Goal: Information Seeking & Learning: Understand process/instructions

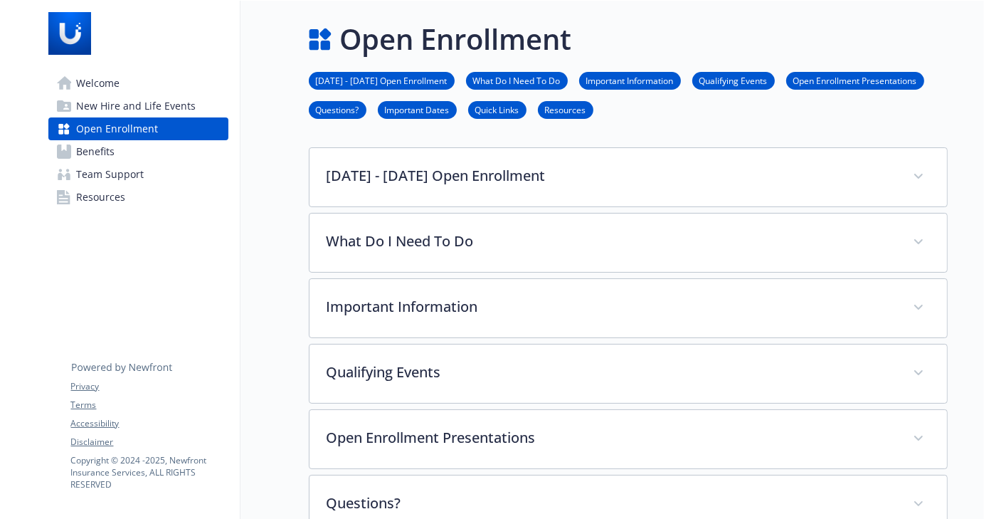
click at [126, 102] on span "New Hire and Life Events" at bounding box center [137, 106] width 120 height 23
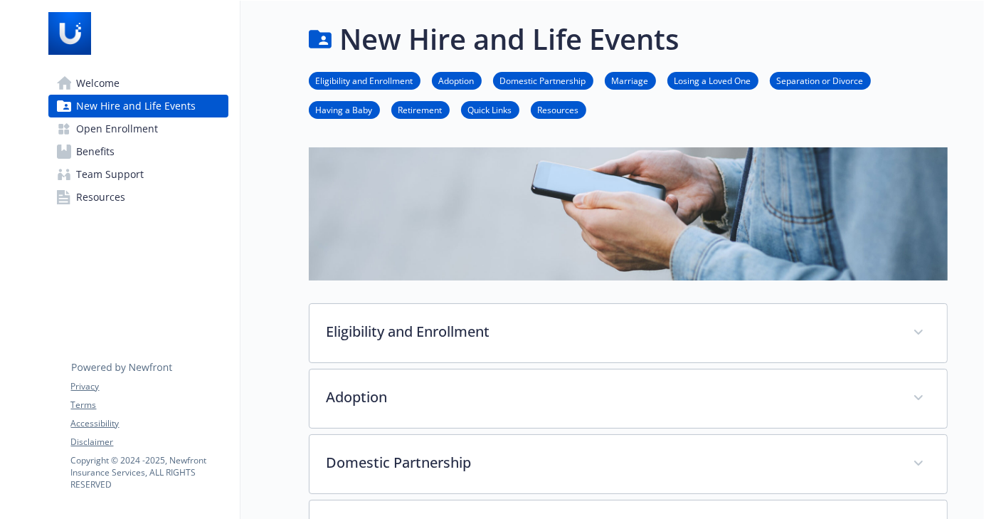
click at [635, 79] on link "Marriage" at bounding box center [630, 80] width 51 height 14
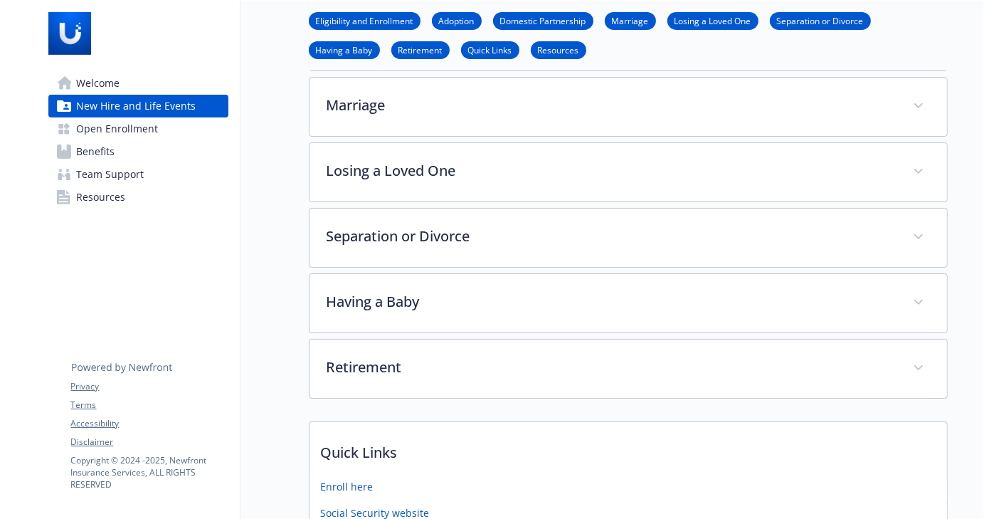
scroll to position [425, 11]
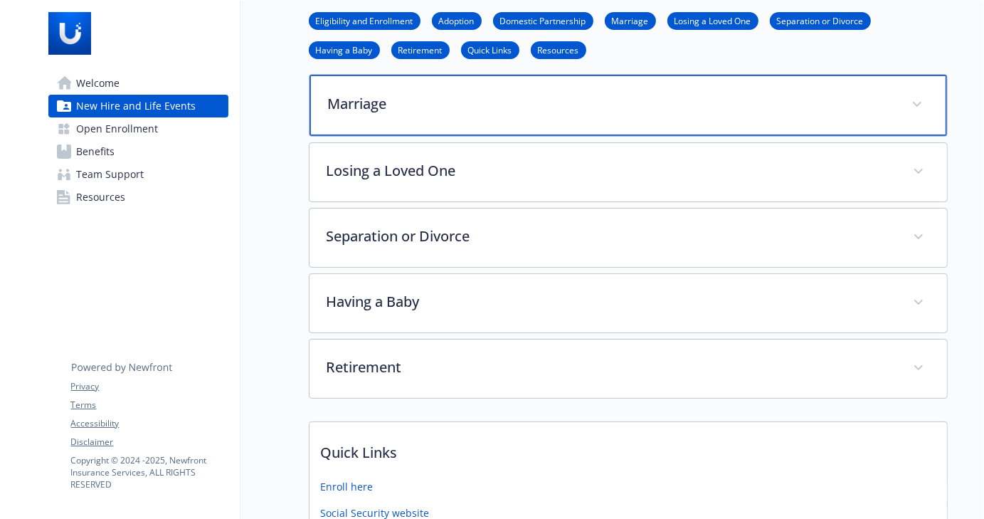
click at [472, 124] on div "Marriage" at bounding box center [627, 105] width 637 height 61
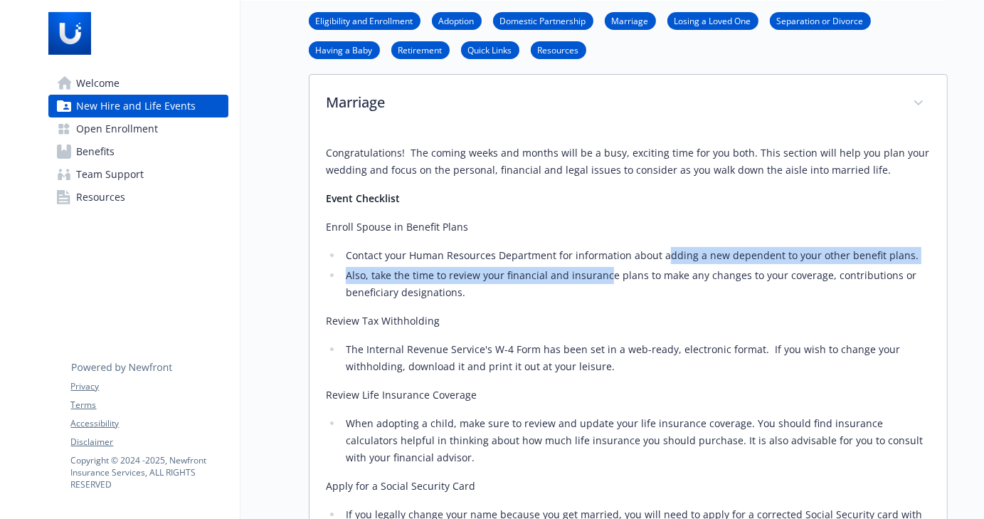
drag, startPoint x: 653, startPoint y: 255, endPoint x: 596, endPoint y: 275, distance: 60.3
click at [596, 275] on ul "Contact your Human Resources Department for information about adding a new depe…" at bounding box center [627, 274] width 603 height 54
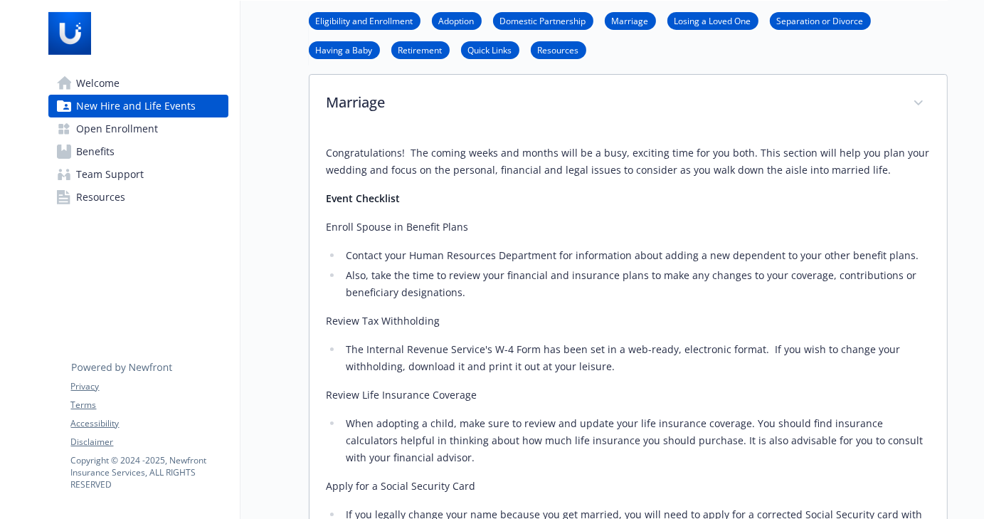
click at [608, 274] on li "Also, take the time to review your financial and insurance plans to make any ch…" at bounding box center [636, 284] width 588 height 34
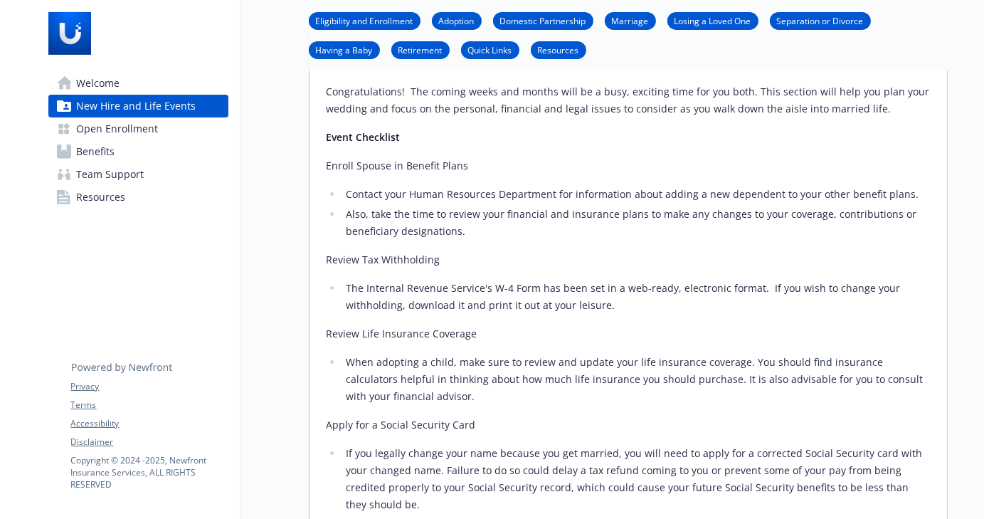
scroll to position [497, 11]
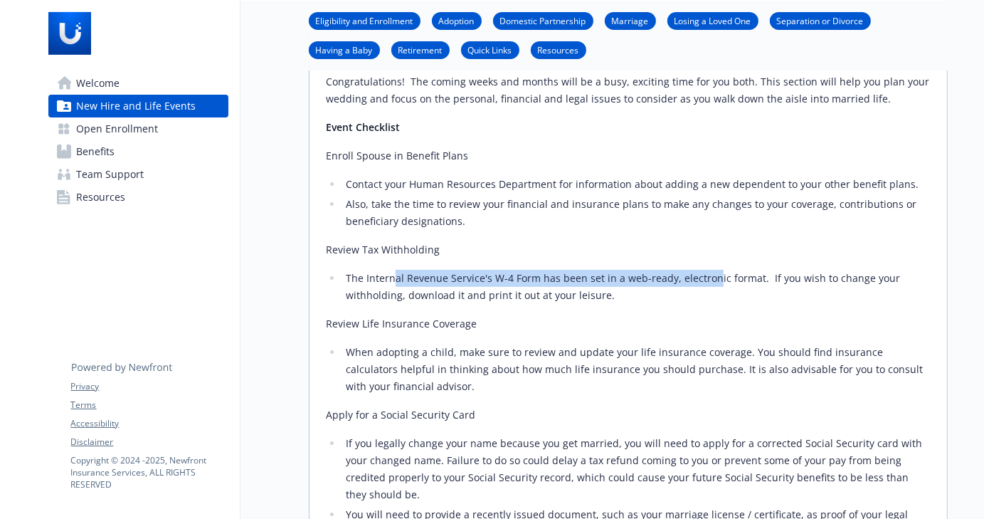
drag, startPoint x: 383, startPoint y: 278, endPoint x: 700, endPoint y: 275, distance: 317.3
click at [700, 275] on li "The Internal Revenue Service's W-4 Form has been set in a web-ready, electronic…" at bounding box center [636, 287] width 588 height 34
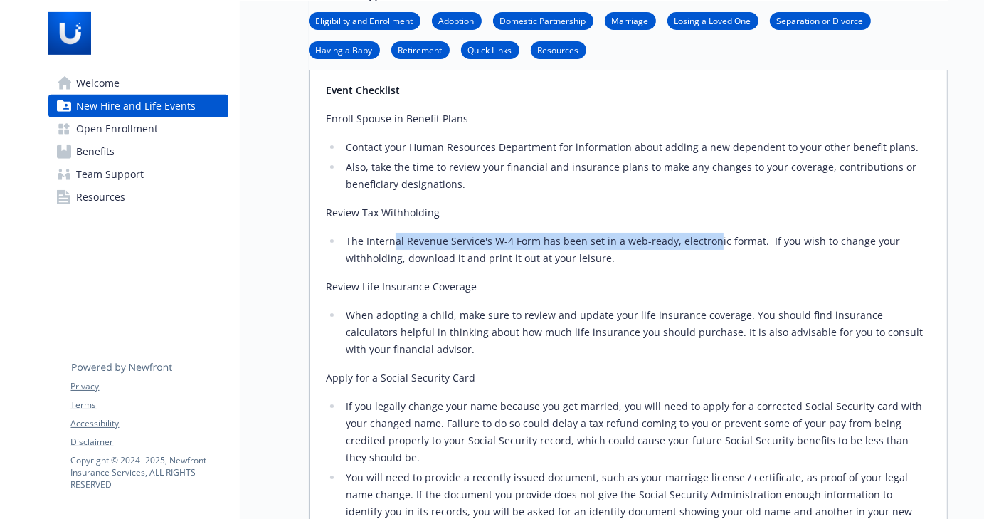
scroll to position [568, 11]
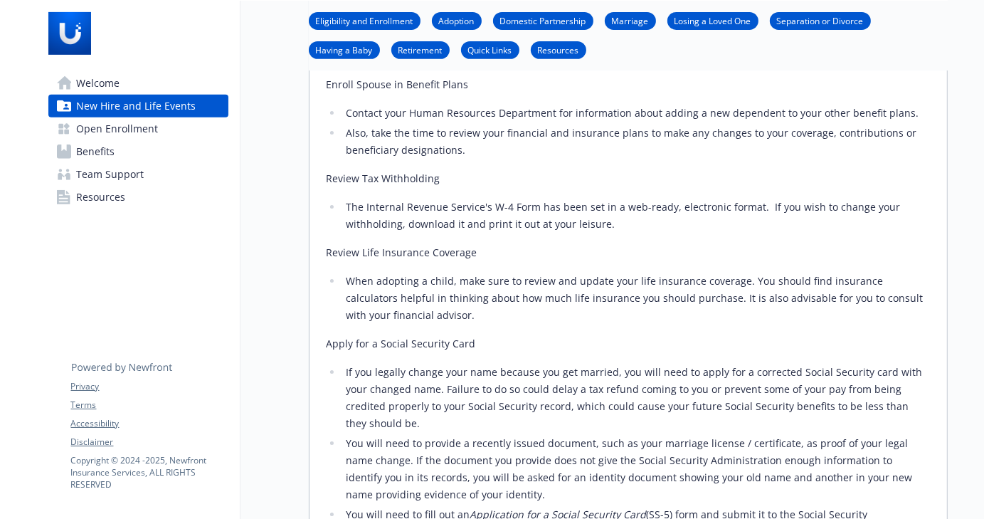
click at [379, 280] on li "When adopting a child, make sure to review and update your life insurance cover…" at bounding box center [636, 297] width 588 height 51
drag, startPoint x: 349, startPoint y: 272, endPoint x: 485, endPoint y: 285, distance: 136.5
click at [485, 285] on li "When adopting a child, make sure to review and update your life insurance cover…" at bounding box center [636, 297] width 588 height 51
click at [464, 302] on li "When adopting a child, make sure to review and update your life insurance cover…" at bounding box center [636, 297] width 588 height 51
drag, startPoint x: 462, startPoint y: 276, endPoint x: 596, endPoint y: 314, distance: 138.9
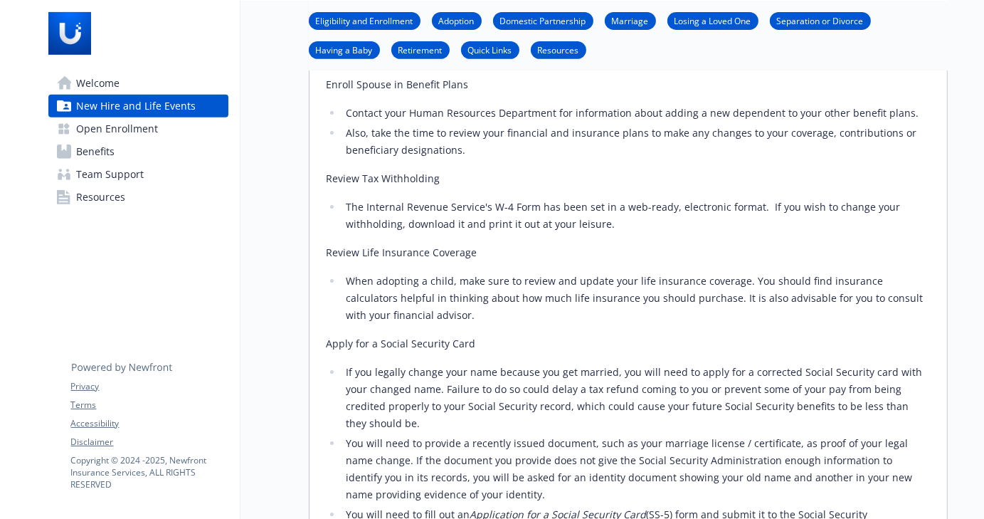
click at [596, 314] on li "When adopting a child, make sure to review and update your life insurance cover…" at bounding box center [636, 297] width 588 height 51
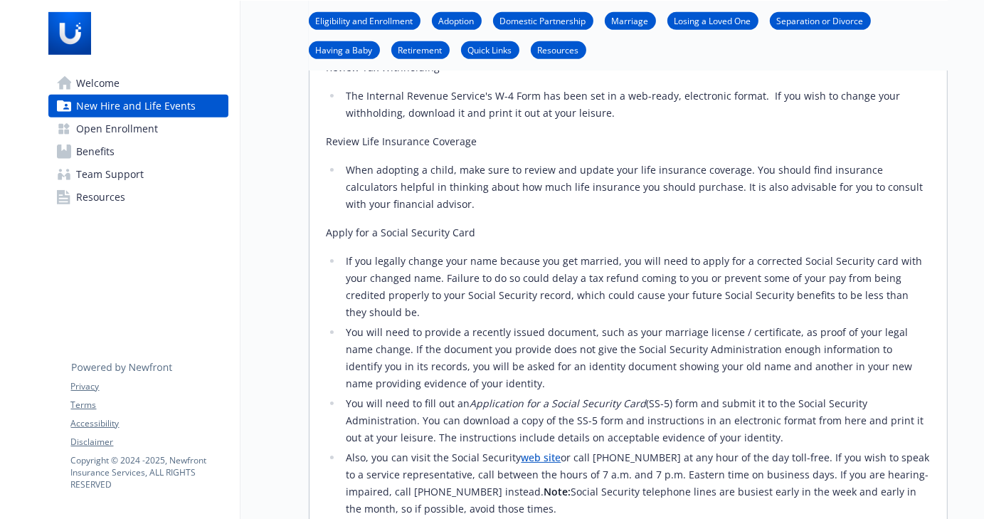
scroll to position [710, 11]
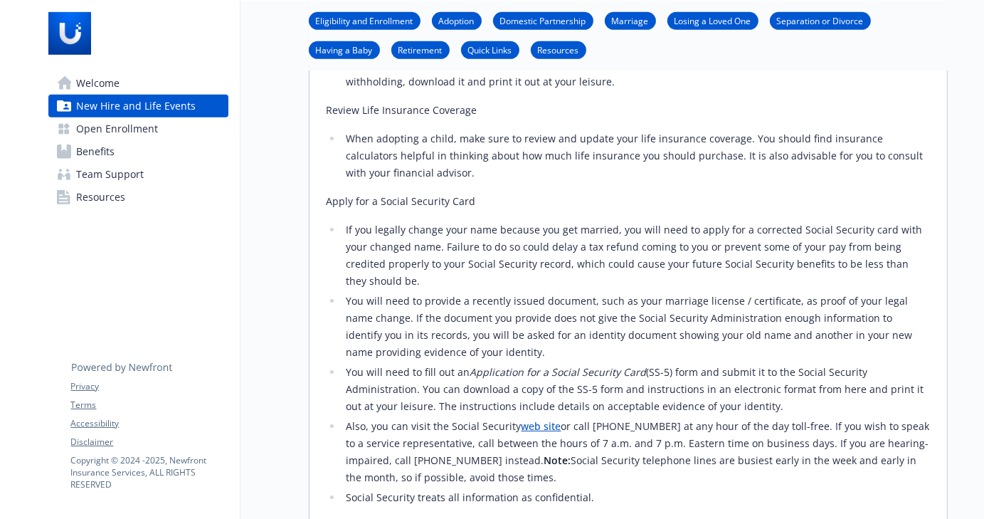
click at [442, 324] on li "You will need to provide a recently issued document, such as your marriage lice…" at bounding box center [636, 326] width 588 height 68
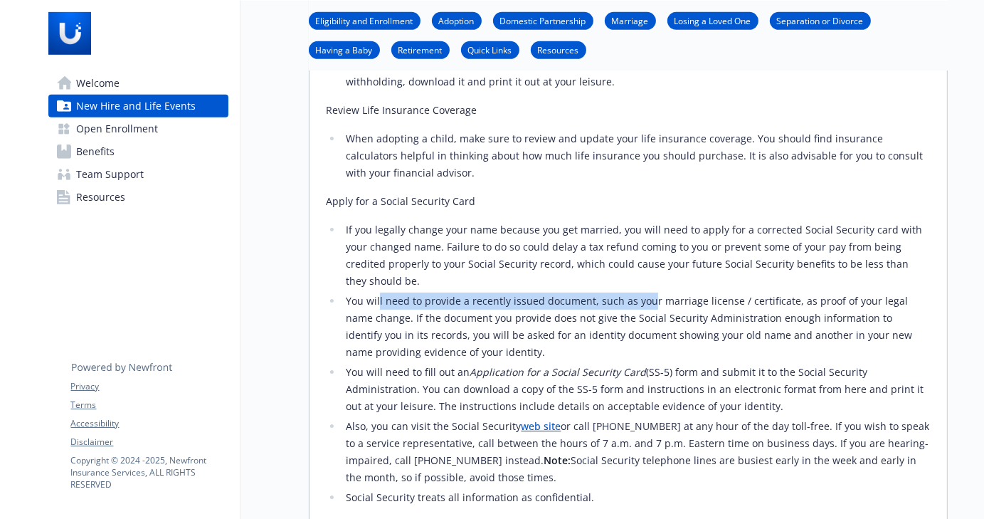
drag, startPoint x: 368, startPoint y: 285, endPoint x: 634, endPoint y: 279, distance: 265.4
click at [634, 292] on li "You will need to provide a recently issued document, such as your marriage lice…" at bounding box center [636, 326] width 588 height 68
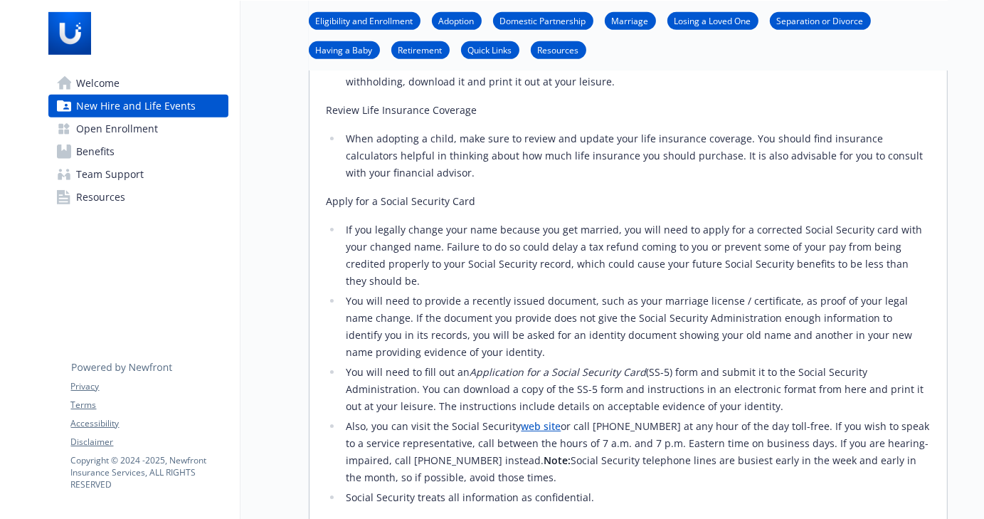
click at [437, 309] on li "You will need to provide a recently issued document, such as your marriage lice…" at bounding box center [636, 326] width 588 height 68
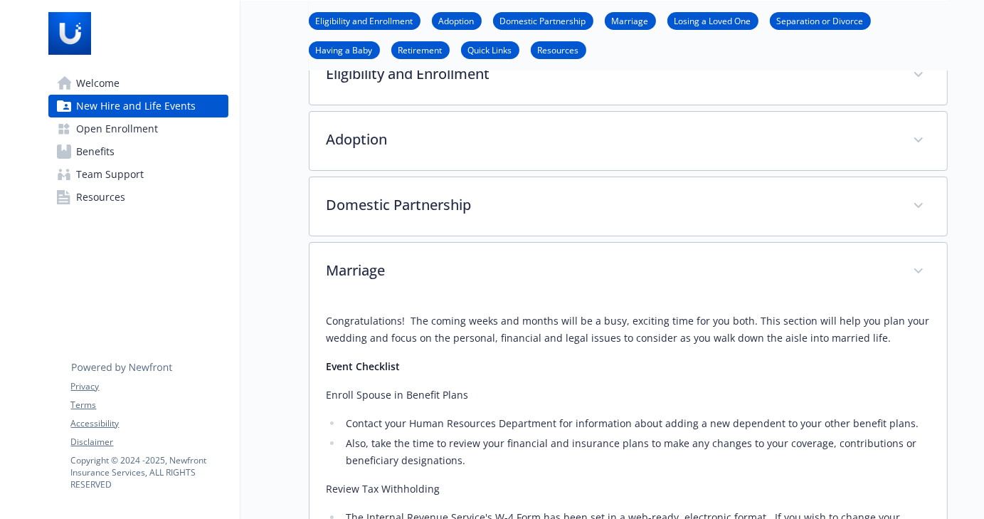
scroll to position [212, 11]
